Goal: Navigation & Orientation: Find specific page/section

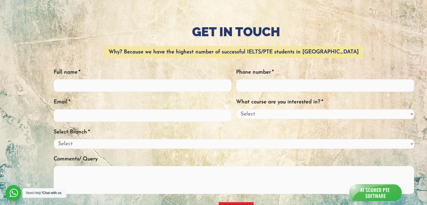
scroll to position [53, 0]
click at [93, 85] on input "Full name *" at bounding box center [143, 85] width 178 height 13
click at [86, 142] on select "Select Online India" at bounding box center [234, 144] width 361 height 10
click at [104, 125] on ul "Why? Because we have the highest number of successful IELTS/PTE students in Ind…" at bounding box center [236, 122] width 365 height 152
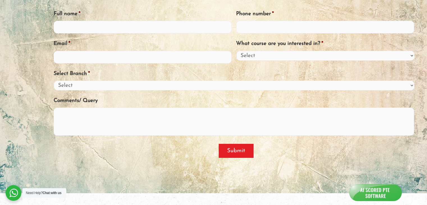
scroll to position [0, 0]
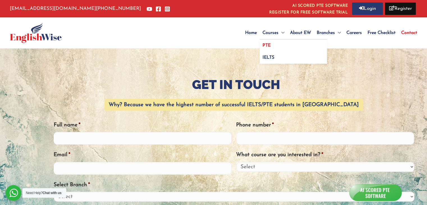
click at [270, 46] on link "PTE" at bounding box center [293, 46] width 67 height 12
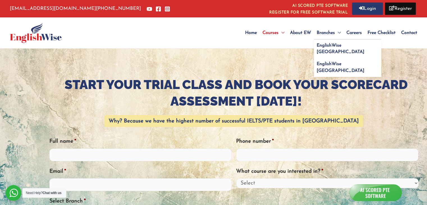
click at [337, 32] on span "Site Navigation" at bounding box center [338, 33] width 6 height 4
click at [358, 31] on span "Careers" at bounding box center [353, 33] width 15 height 4
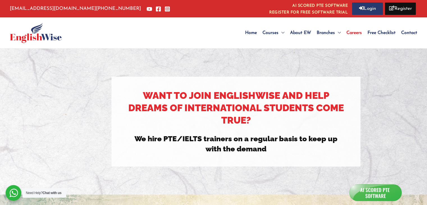
click at [410, 31] on span "Contact" at bounding box center [409, 33] width 16 height 4
